Goal: Task Accomplishment & Management: Use online tool/utility

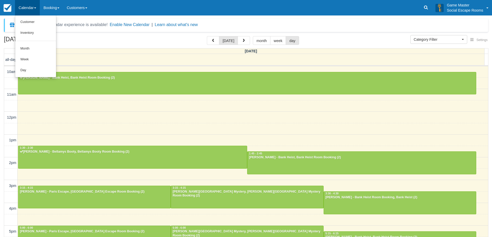
select select
click at [31, 68] on link "Day" at bounding box center [35, 70] width 41 height 11
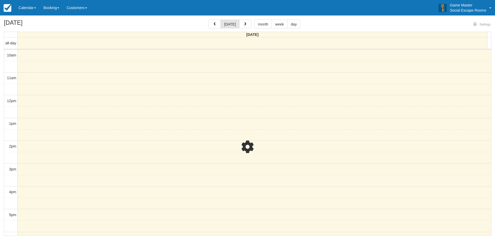
select select
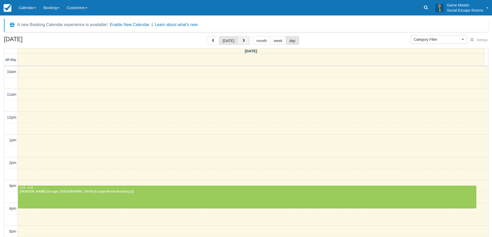
click at [243, 39] on span "button" at bounding box center [244, 41] width 4 height 4
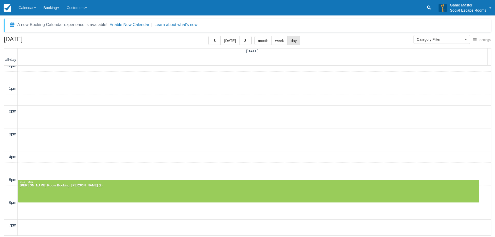
scroll to position [115, 0]
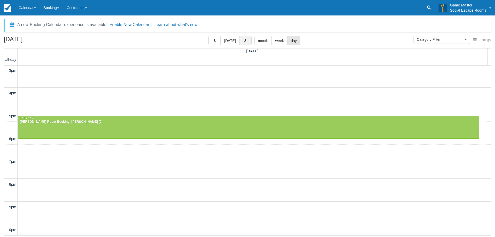
click at [249, 40] on button "button" at bounding box center [245, 40] width 12 height 9
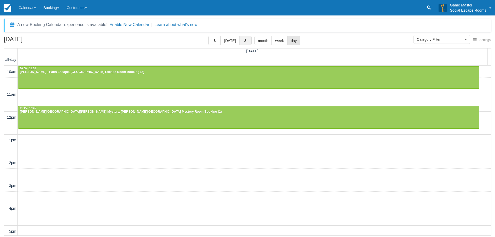
click at [244, 39] on span "button" at bounding box center [246, 41] width 4 height 4
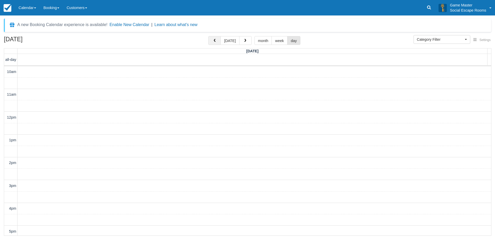
click at [215, 43] on button "button" at bounding box center [215, 40] width 12 height 9
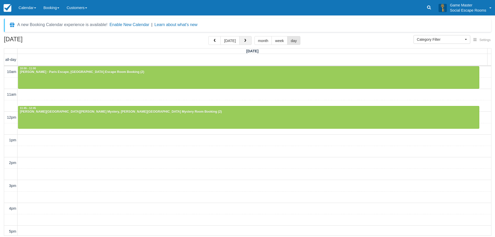
click at [246, 41] on button "button" at bounding box center [245, 40] width 12 height 9
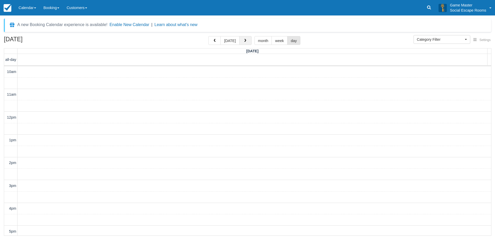
click at [246, 41] on button "button" at bounding box center [245, 40] width 12 height 9
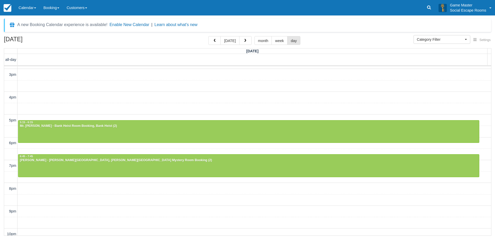
scroll to position [115, 0]
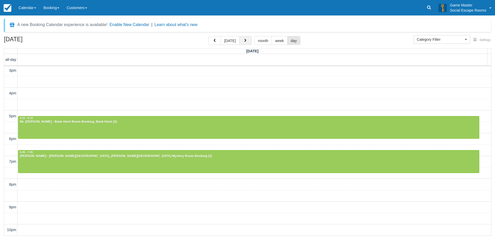
click at [247, 42] on button "button" at bounding box center [245, 40] width 12 height 9
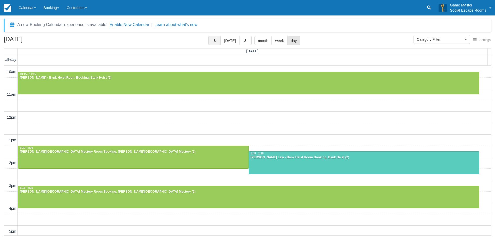
click at [215, 40] on span "button" at bounding box center [215, 41] width 4 height 4
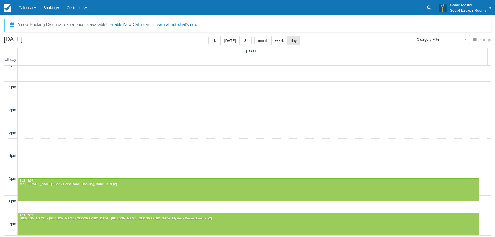
scroll to position [103, 0]
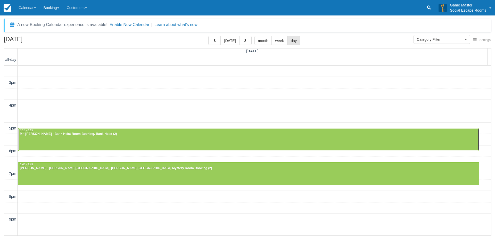
click at [156, 142] on div at bounding box center [248, 140] width 461 height 22
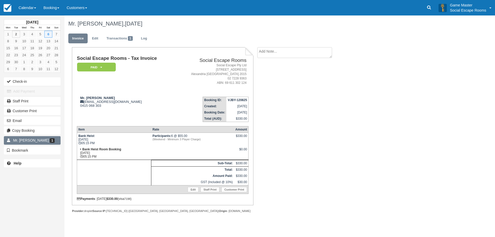
click at [49, 143] on link "Mr. James Allen 1" at bounding box center [32, 140] width 57 height 8
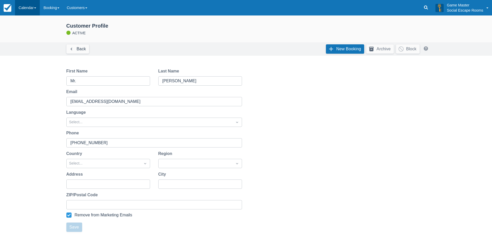
click at [33, 12] on link "Calendar" at bounding box center [27, 7] width 25 height 15
click at [33, 74] on link "Day" at bounding box center [35, 70] width 41 height 11
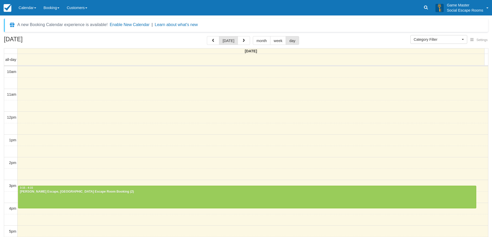
select select
click at [246, 43] on button "button" at bounding box center [243, 40] width 12 height 9
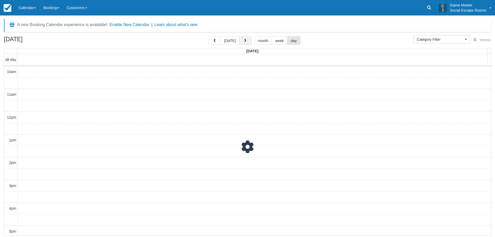
click at [246, 43] on button "button" at bounding box center [245, 40] width 12 height 9
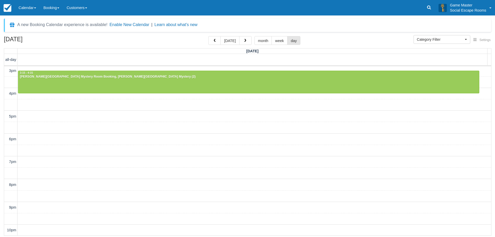
scroll to position [115, 0]
click at [250, 44] on button "button" at bounding box center [245, 40] width 12 height 9
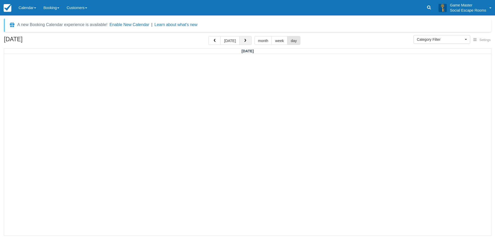
click at [250, 44] on button "button" at bounding box center [245, 40] width 12 height 9
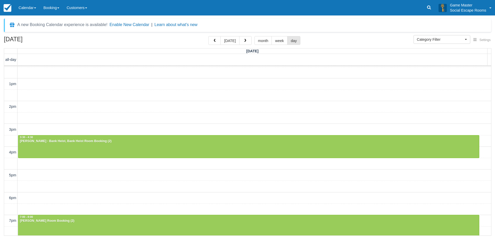
scroll to position [115, 0]
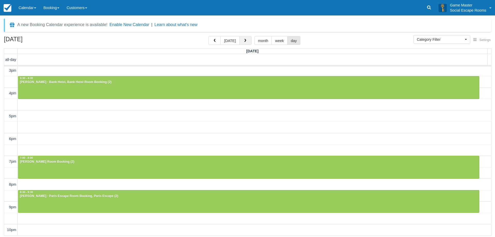
click at [243, 39] on button "button" at bounding box center [245, 40] width 12 height 9
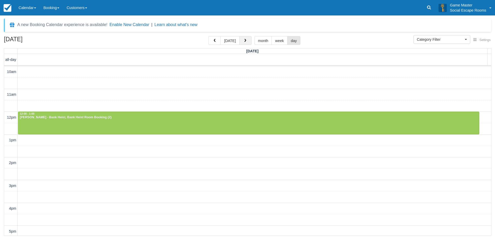
click at [243, 39] on button "button" at bounding box center [245, 40] width 12 height 9
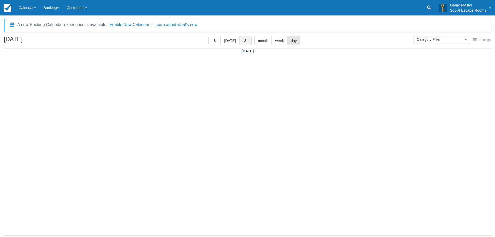
click at [243, 39] on button "button" at bounding box center [245, 40] width 12 height 9
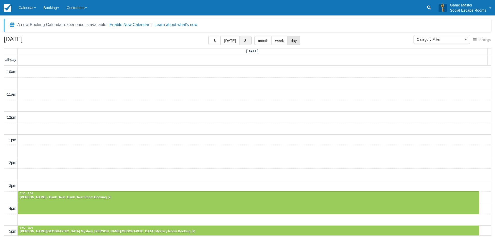
click at [248, 41] on button "button" at bounding box center [245, 40] width 12 height 9
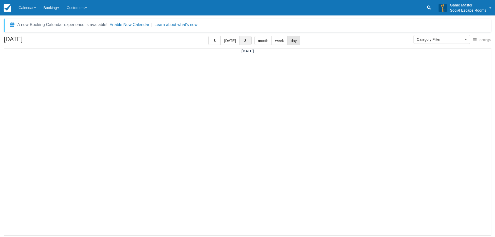
click at [248, 41] on button "button" at bounding box center [245, 40] width 12 height 9
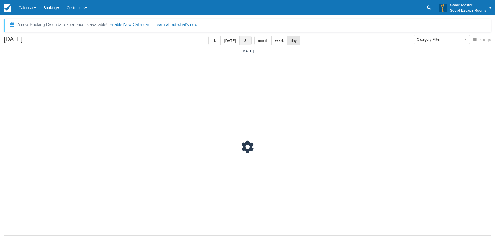
click at [248, 41] on button "button" at bounding box center [245, 40] width 12 height 9
click at [213, 40] on button "button" at bounding box center [215, 40] width 12 height 9
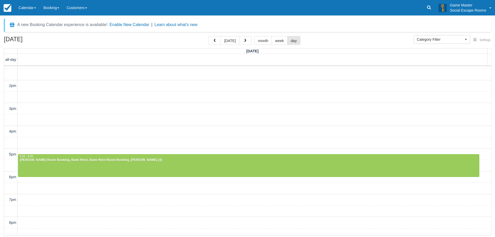
scroll to position [115, 0]
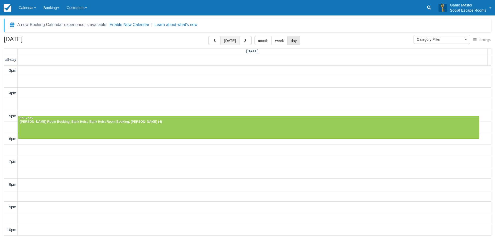
click at [230, 39] on button "[DATE]" at bounding box center [230, 40] width 19 height 9
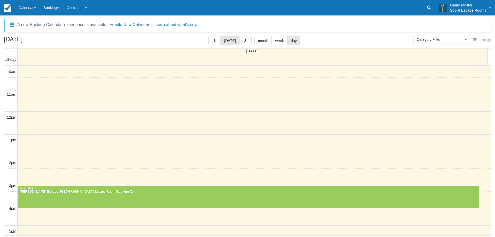
select select
